Goal: Task Accomplishment & Management: Manage account settings

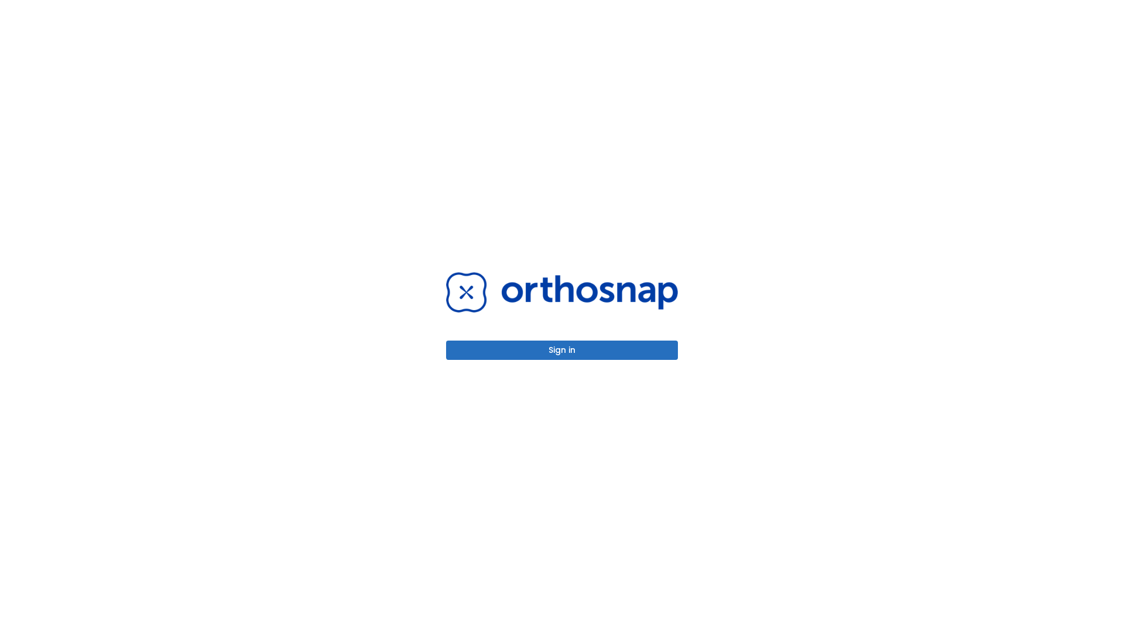
click at [562, 350] on button "Sign in" at bounding box center [562, 350] width 232 height 19
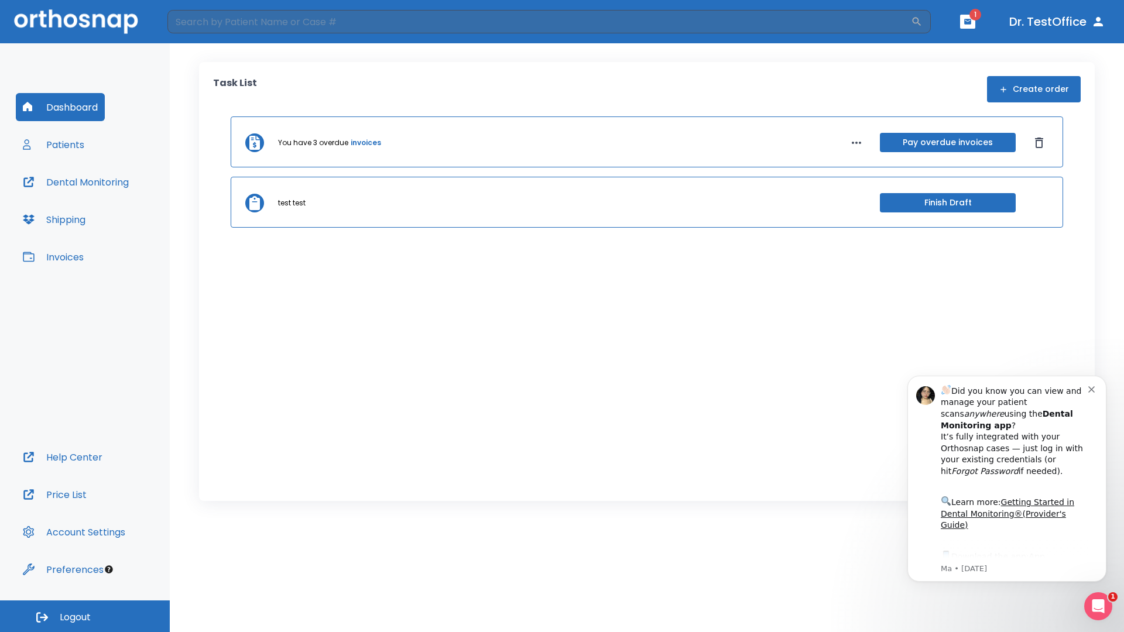
click at [85, 617] on span "Logout" at bounding box center [75, 617] width 31 height 13
